Goal: Complete application form: Complete application form

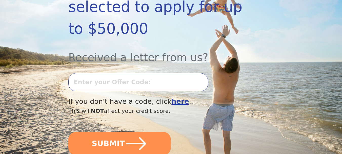
scroll to position [124, 0]
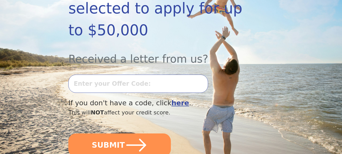
click at [159, 74] on input "text" at bounding box center [138, 83] width 140 height 18
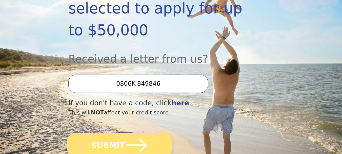
type input "0806K-849846"
click at [138, 133] on icon "submit" at bounding box center [136, 144] width 23 height 23
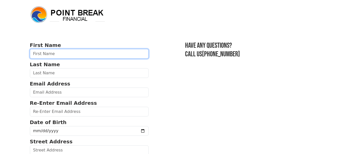
click at [79, 52] on input "text" at bounding box center [89, 54] width 119 height 10
type input "Darla"
type input "Roepke"
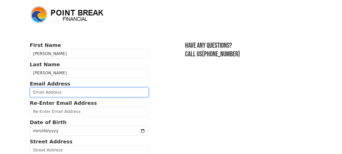
type input "roepke1976@gmail.com"
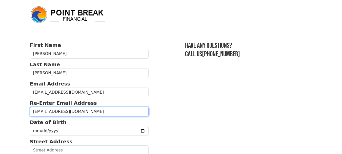
type input "4005 e rum river circle s"
type input "Cambridge"
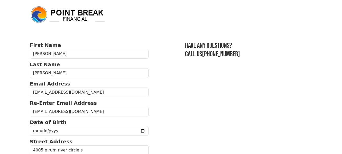
select select "MN"
type input "55008"
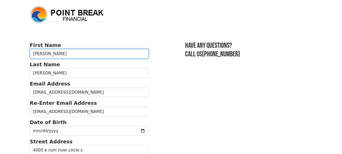
type input "(763) 313-4942"
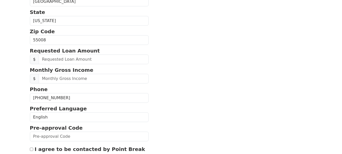
scroll to position [188, 0]
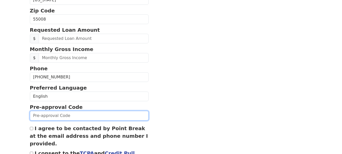
click at [104, 115] on input "text" at bounding box center [89, 116] width 119 height 10
type input "0806K-849846"
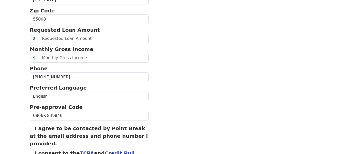
click at [33, 130] on div "I agree to be contacted by Point Break at the email address and phone number I …" at bounding box center [89, 135] width 119 height 23
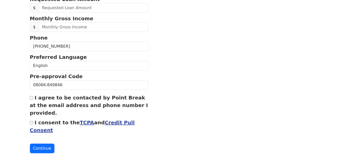
scroll to position [233, 0]
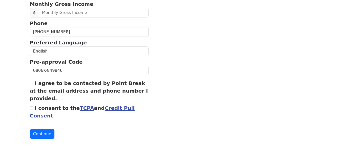
click at [32, 83] on input "I agree to be contacted by Point Break at the email address and phone number I …" at bounding box center [31, 82] width 3 height 3
checkbox input "true"
click at [31, 108] on input "I consent to the TCPA and Credit Pull Consent" at bounding box center [31, 107] width 3 height 3
checkbox input "true"
click at [45, 134] on button "Continue" at bounding box center [42, 134] width 25 height 10
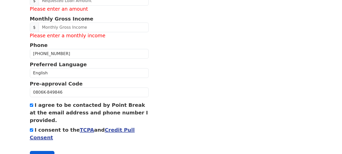
scroll to position [248, 0]
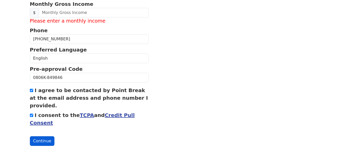
click at [41, 141] on button "Continue" at bounding box center [42, 141] width 25 height 10
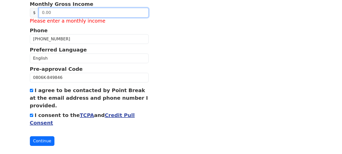
click at [84, 14] on input "text" at bounding box center [94, 13] width 110 height 10
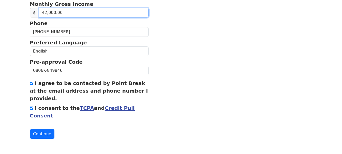
type input "4,200.00"
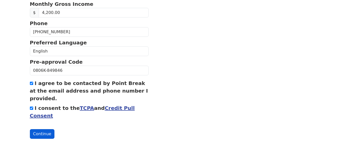
click at [41, 131] on button "Continue" at bounding box center [42, 134] width 25 height 10
click at [43, 135] on button "Continue" at bounding box center [42, 134] width 25 height 10
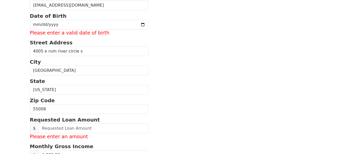
scroll to position [102, 0]
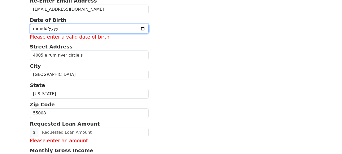
click at [60, 30] on input "date" at bounding box center [89, 29] width 119 height 10
click at [36, 29] on input "date" at bounding box center [89, 29] width 119 height 10
type input "1976-06-24"
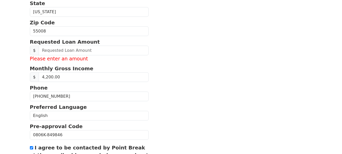
scroll to position [180, 0]
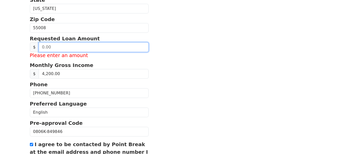
click at [83, 49] on input "text" at bounding box center [94, 47] width 110 height 10
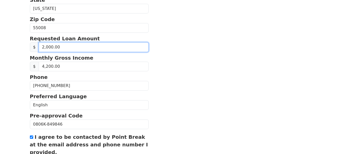
type input "20,000.00"
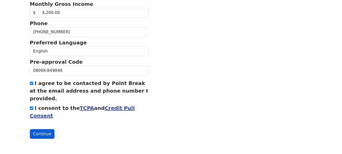
click at [43, 135] on button "Continue" at bounding box center [42, 134] width 25 height 10
